Goal: Navigation & Orientation: Find specific page/section

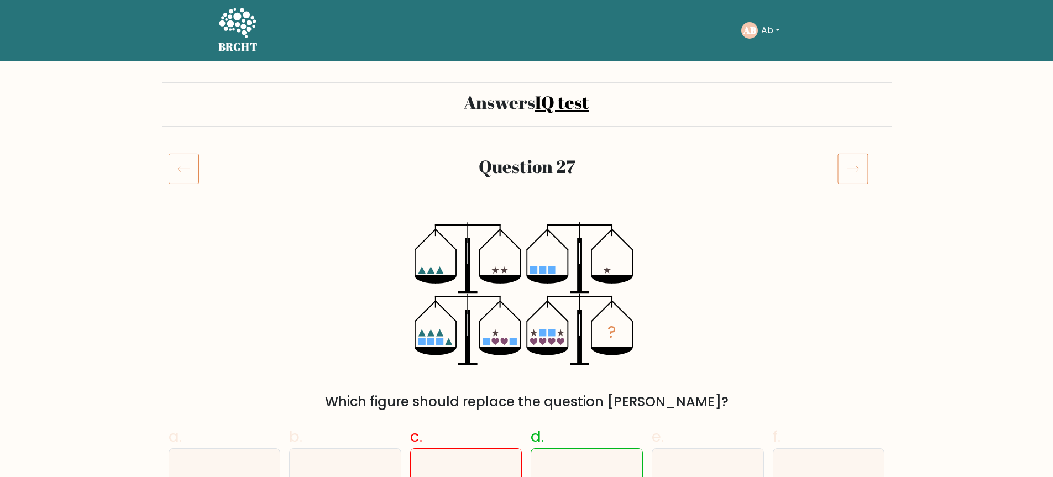
click at [761, 28] on button "Ab" at bounding box center [770, 30] width 25 height 14
click at [776, 52] on link "Dashboard" at bounding box center [785, 54] width 87 height 18
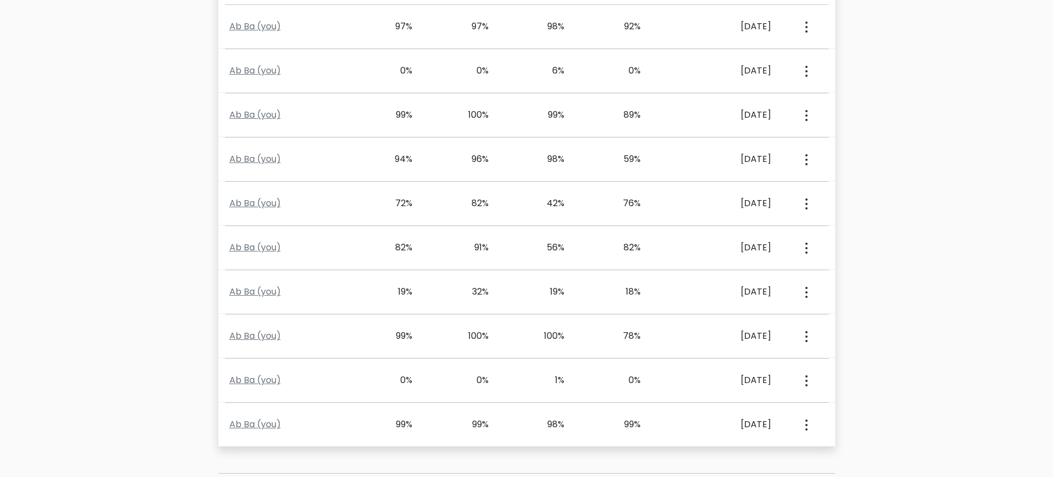
scroll to position [382, 0]
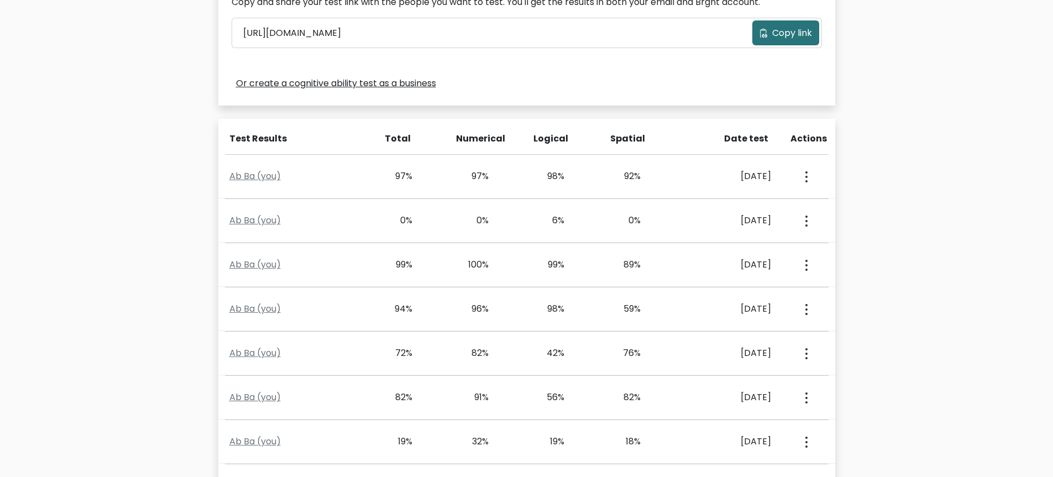
click at [752, 141] on div "Date test" at bounding box center [732, 138] width 90 height 13
click at [754, 138] on div "Date test" at bounding box center [732, 138] width 90 height 13
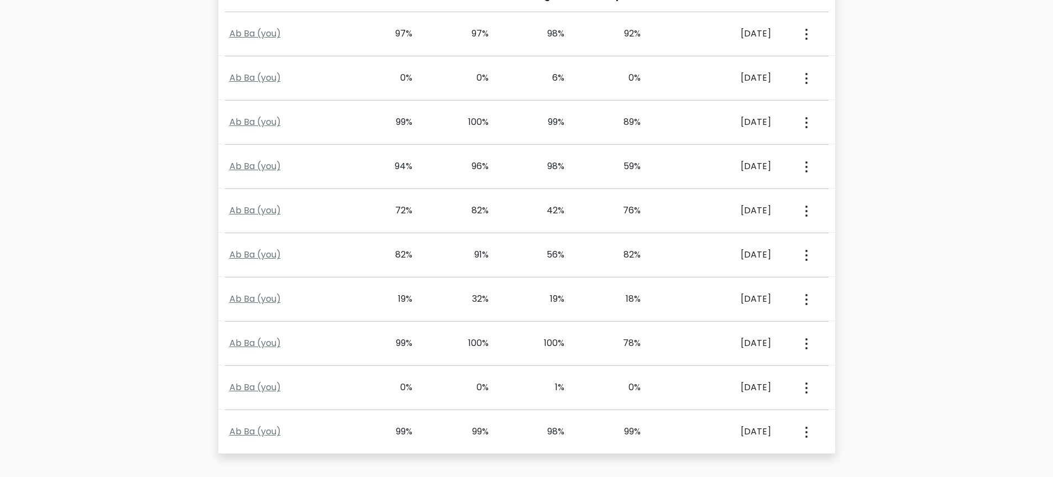
scroll to position [676, 0]
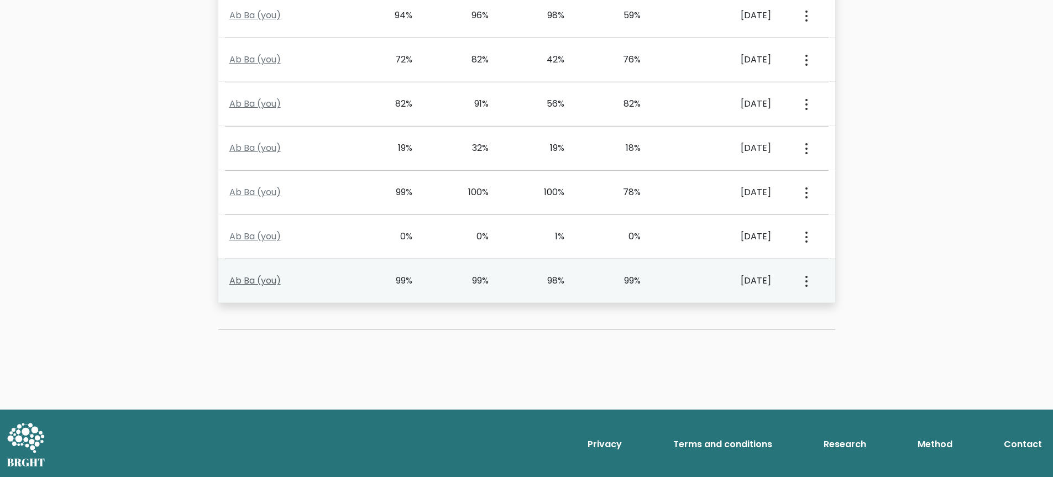
click at [258, 279] on link "Ab Ba (you)" at bounding box center [254, 280] width 51 height 13
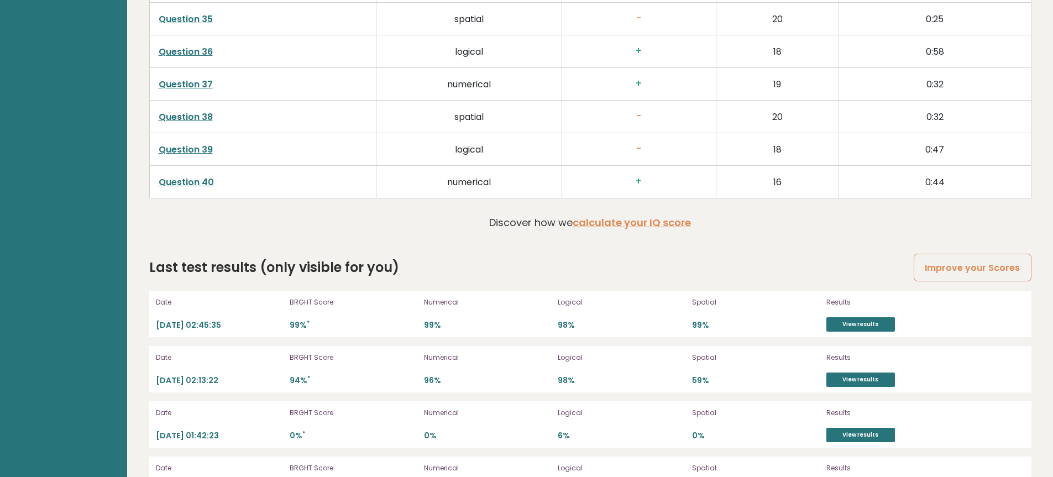
scroll to position [2943, 0]
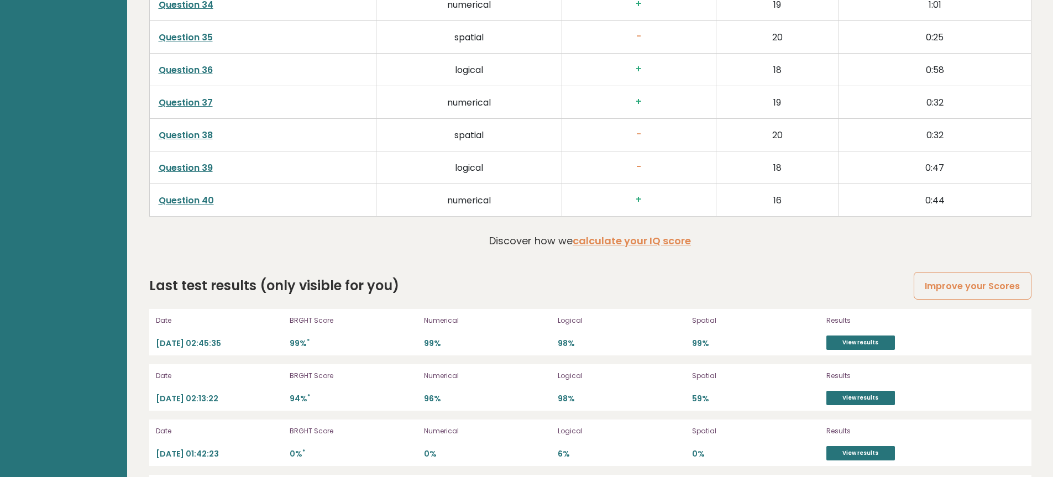
click at [182, 174] on link "Question 39" at bounding box center [186, 167] width 54 height 13
click at [183, 170] on link "Question 39" at bounding box center [186, 167] width 54 height 13
